Goal: Information Seeking & Learning: Learn about a topic

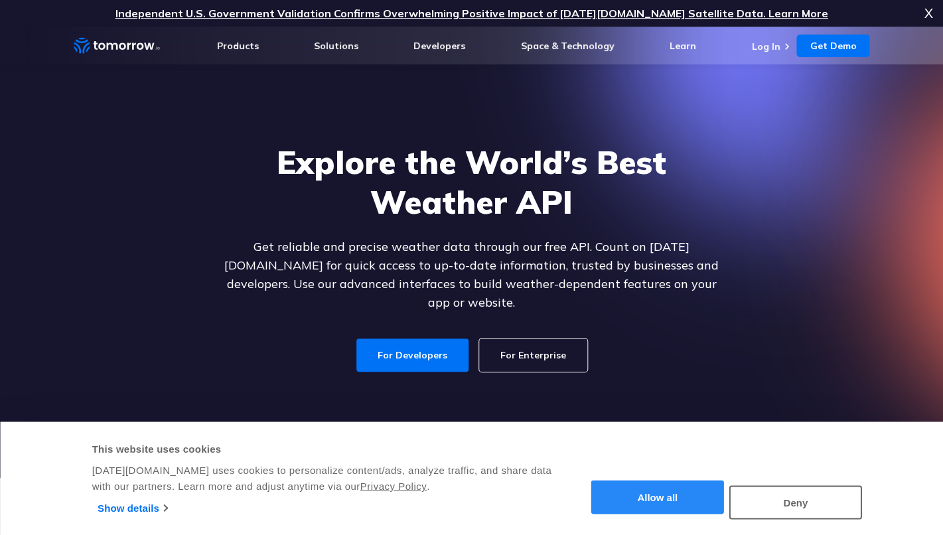
click at [698, 496] on button "Allow all" at bounding box center [657, 497] width 133 height 34
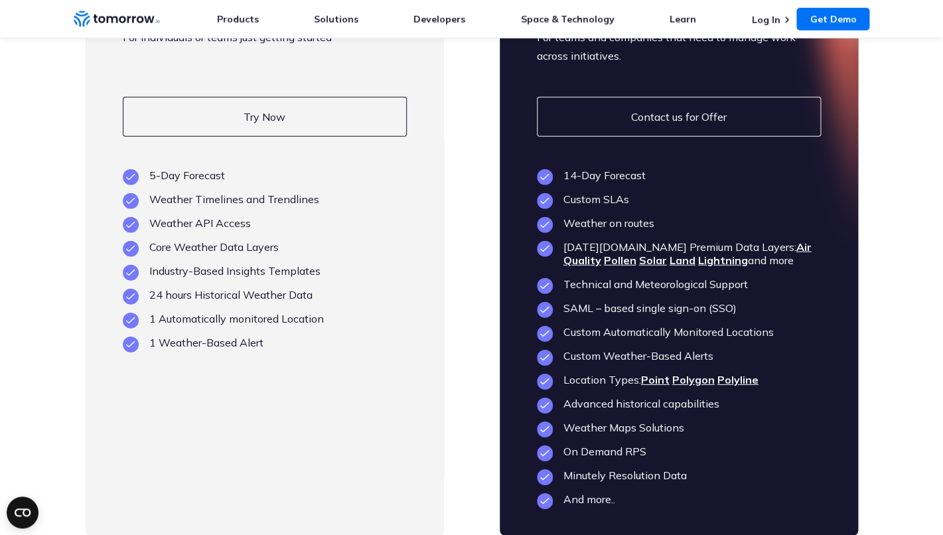
scroll to position [3214, 0]
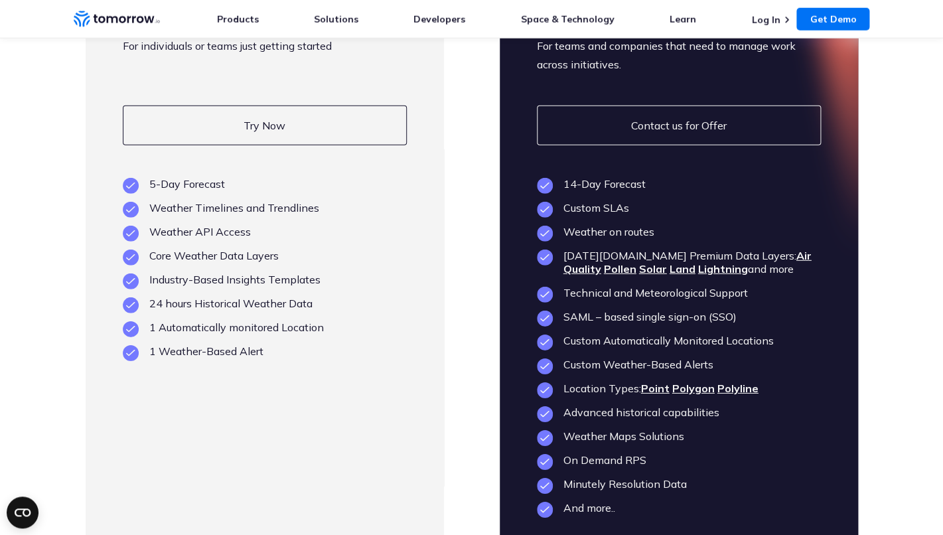
click at [205, 177] on li "5-Day Forecast" at bounding box center [265, 183] width 284 height 13
click at [225, 201] on li "Weather Timelines and Trendlines" at bounding box center [265, 207] width 284 height 13
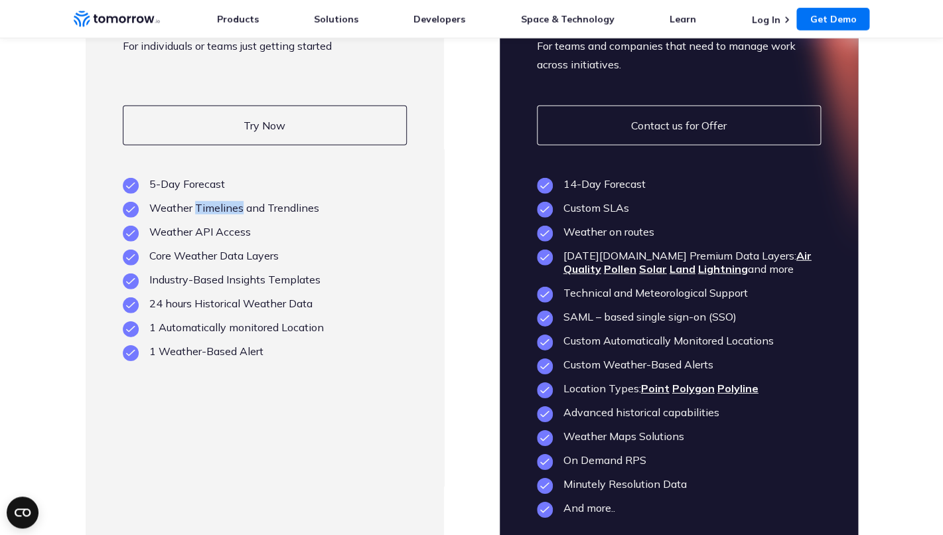
click at [225, 201] on li "Weather Timelines and Trendlines" at bounding box center [265, 207] width 284 height 13
click at [204, 213] on ul "5-Day Forecast Weather Timelines and Trendlines Weather API Access Core Weather…" at bounding box center [265, 267] width 284 height 181
click at [198, 249] on li "Core Weather Data Layers" at bounding box center [265, 255] width 284 height 13
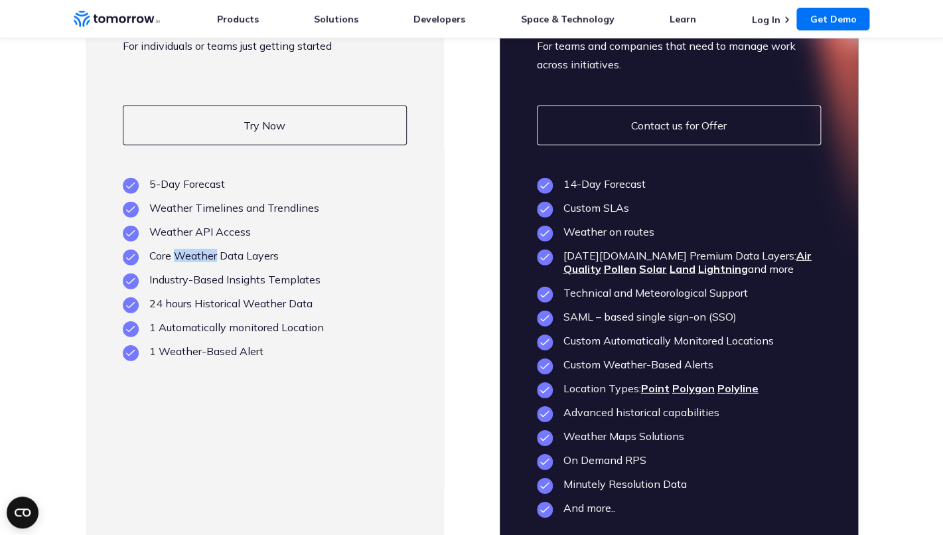
click at [198, 249] on li "Core Weather Data Layers" at bounding box center [265, 255] width 284 height 13
click at [196, 273] on li "Industry-Based Insights Templates" at bounding box center [265, 279] width 284 height 13
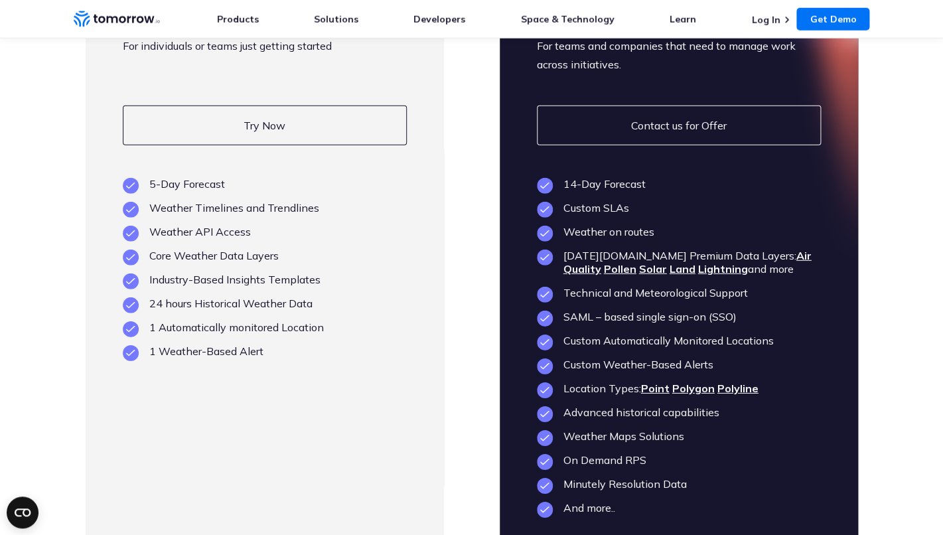
click at [208, 297] on li "24 hours Historical Weather Data" at bounding box center [265, 303] width 284 height 13
click at [205, 321] on li "1 Automatically monitored Location" at bounding box center [265, 327] width 284 height 13
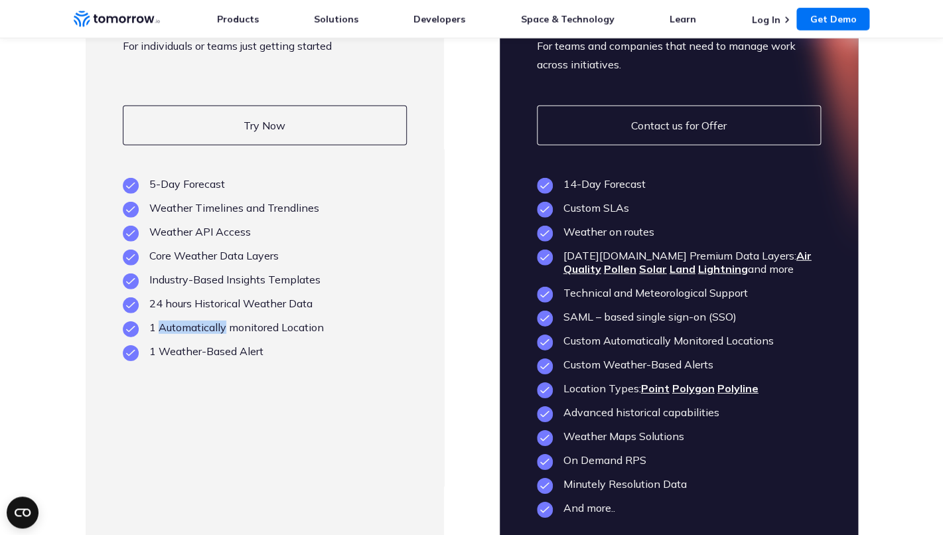
click at [205, 321] on li "1 Automatically monitored Location" at bounding box center [265, 327] width 284 height 13
click at [204, 344] on li "1 Weather-Based Alert" at bounding box center [265, 350] width 284 height 13
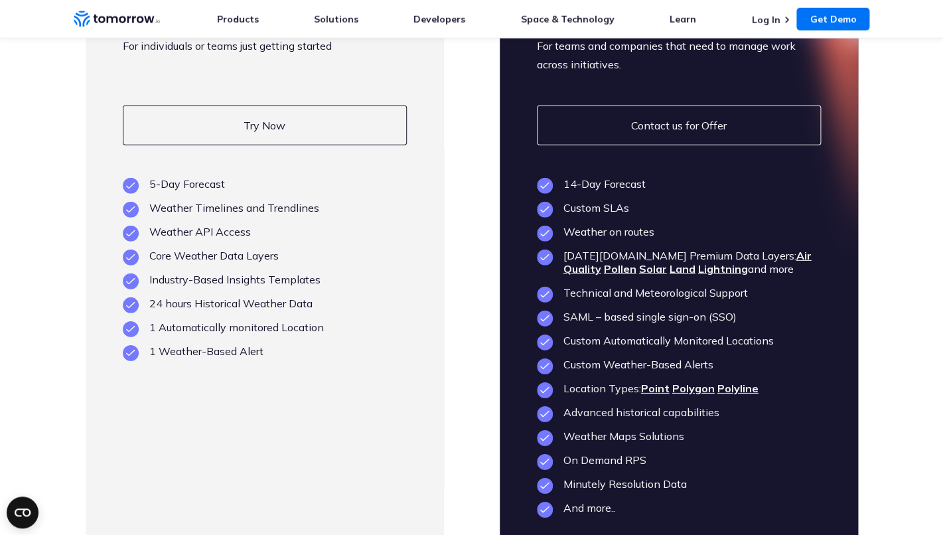
click at [244, 297] on li "24 hours Historical Weather Data" at bounding box center [265, 303] width 284 height 13
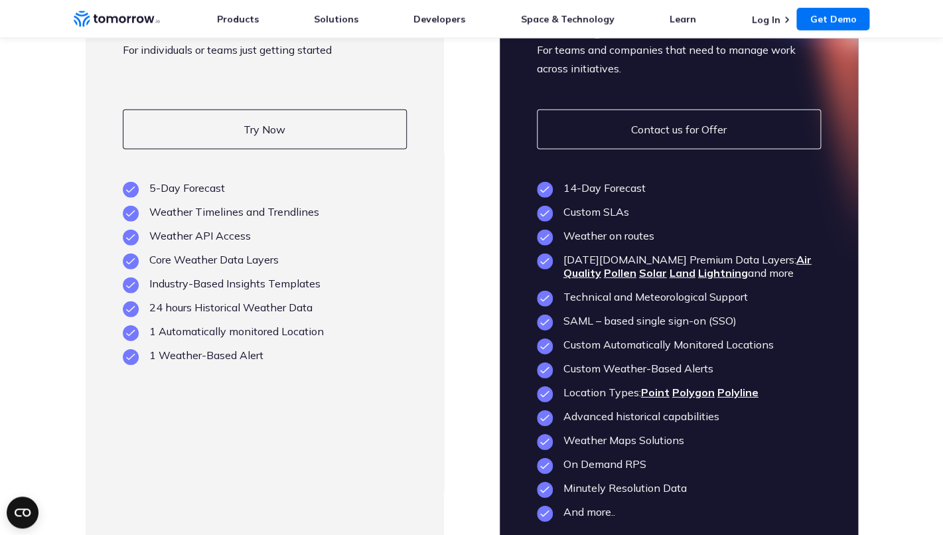
scroll to position [3213, 0]
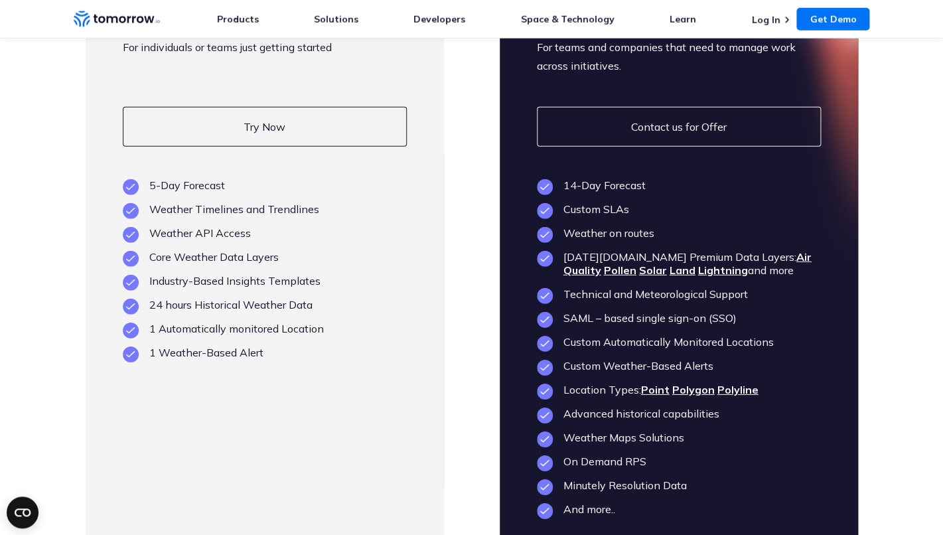
click at [684, 407] on li "Advanced historical capabilities" at bounding box center [679, 413] width 284 height 13
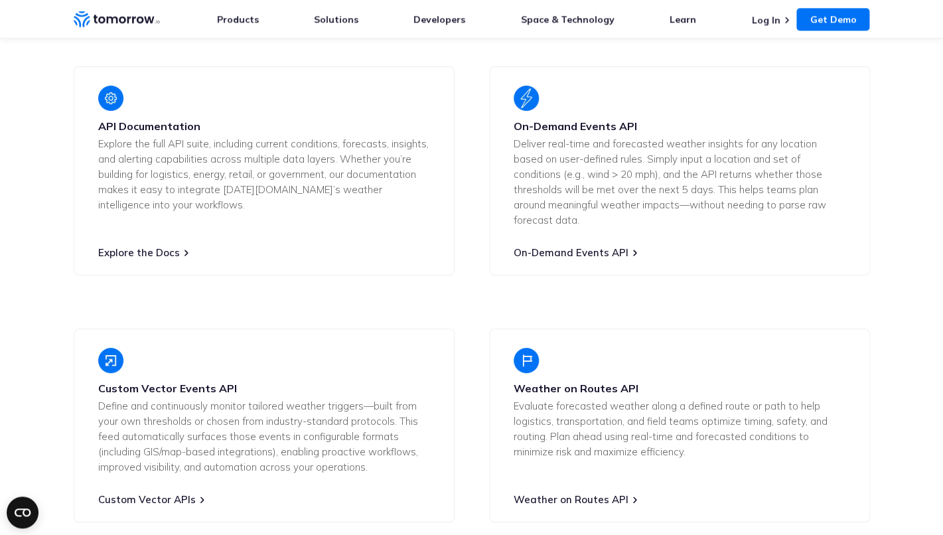
scroll to position [2485, 0]
